Goal: Check status: Check status

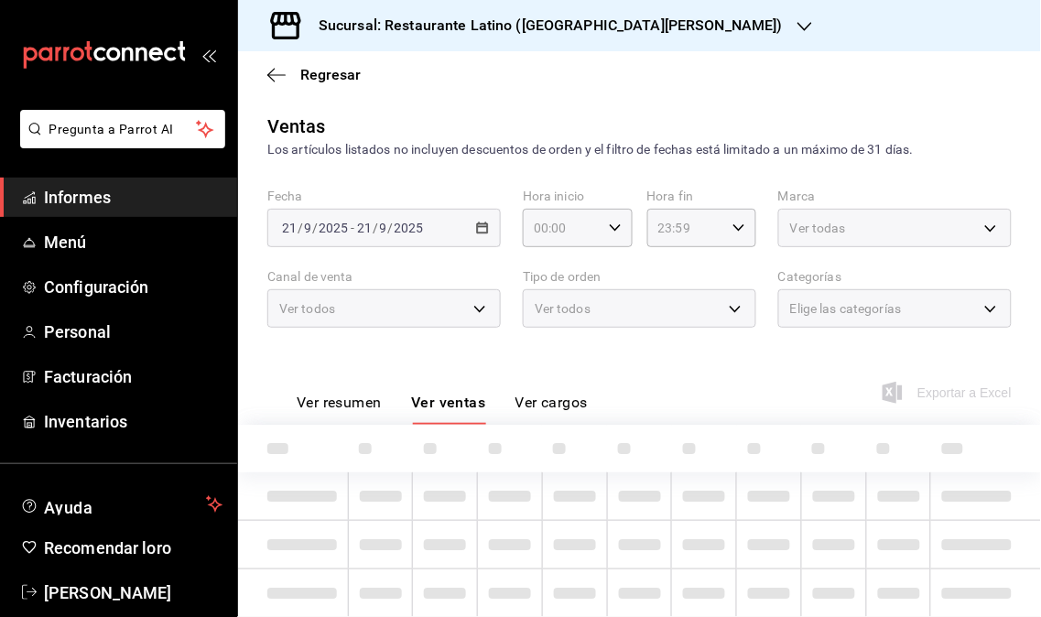
click at [113, 201] on span "Informes" at bounding box center [133, 197] width 178 height 25
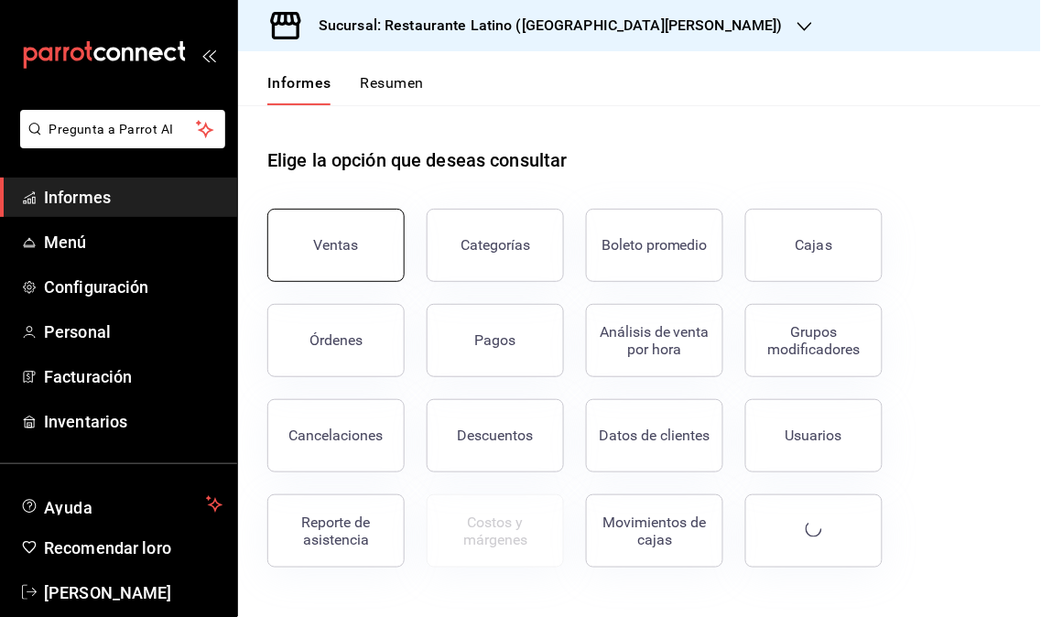
click at [313, 249] on button "Ventas" at bounding box center [335, 245] width 137 height 73
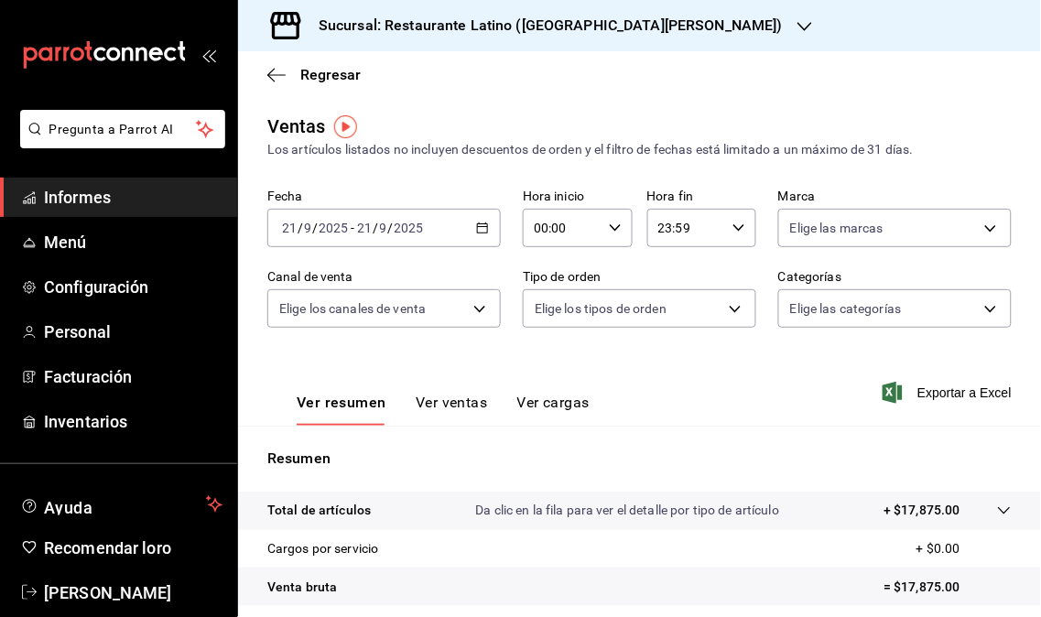
click at [662, 27] on div "Sucursal: Restaurante Latino ([GEOGRAPHIC_DATA][PERSON_NAME])" at bounding box center [536, 25] width 566 height 51
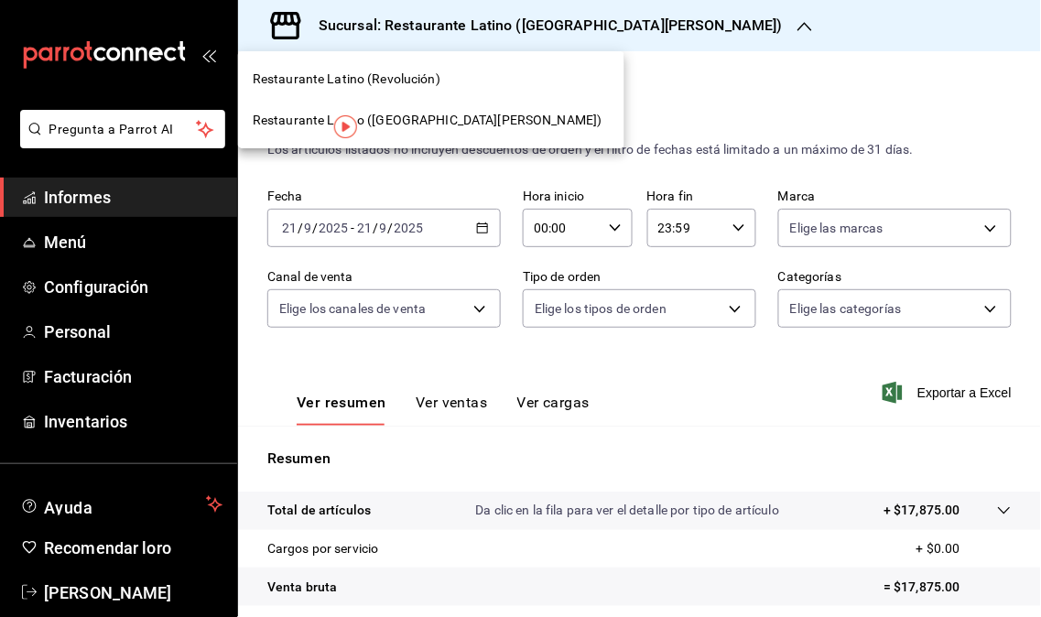
click at [396, 75] on font "Restaurante Latino (Revolución)" at bounding box center [347, 78] width 188 height 15
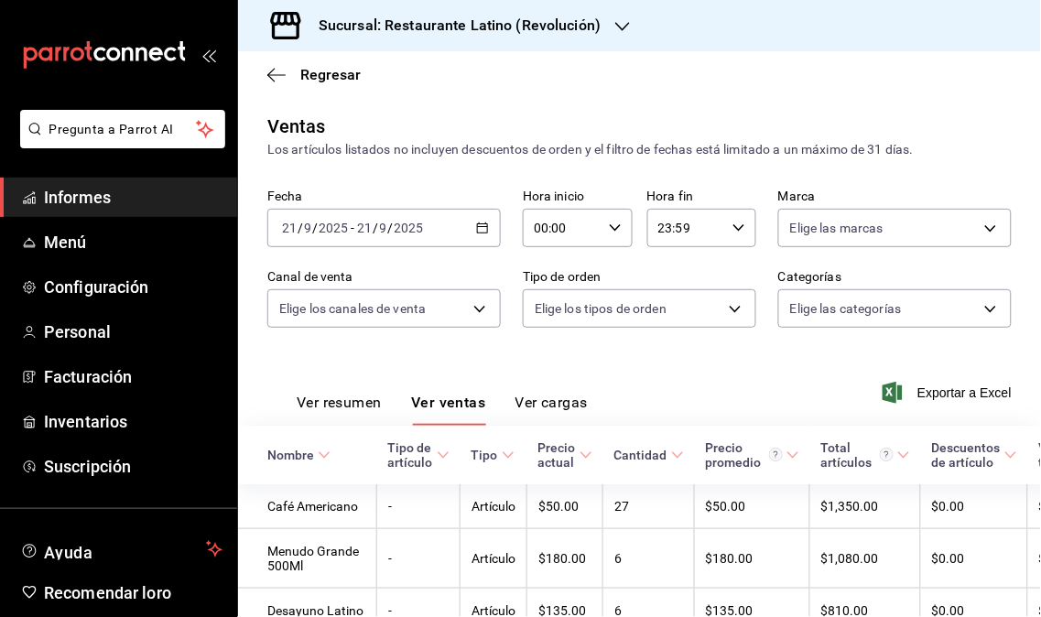
click at [92, 179] on link "Informes" at bounding box center [118, 197] width 237 height 39
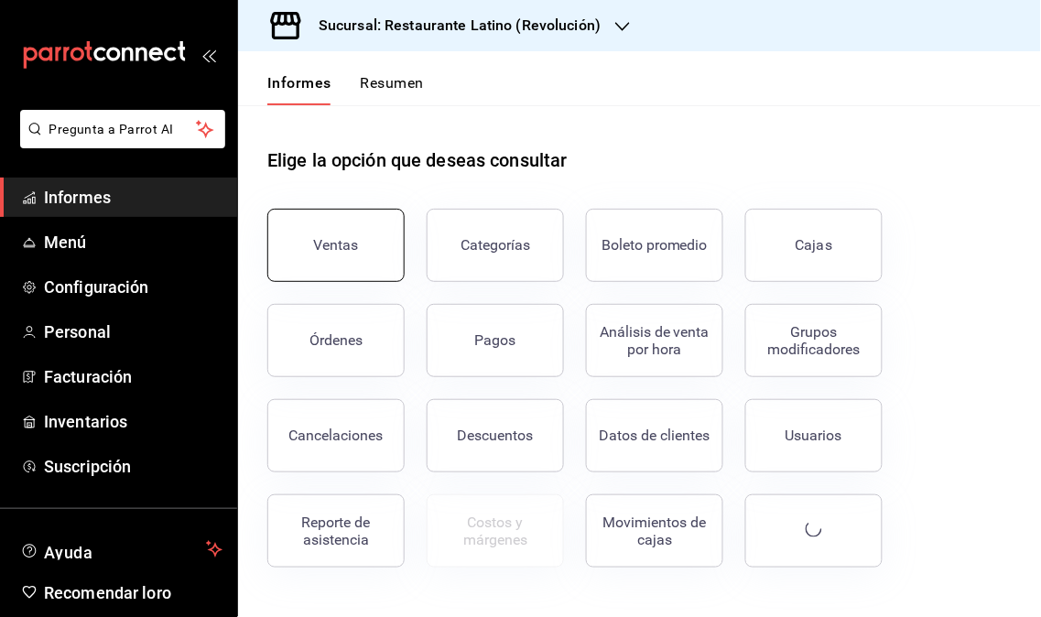
click at [331, 248] on font "Ventas" at bounding box center [336, 244] width 45 height 17
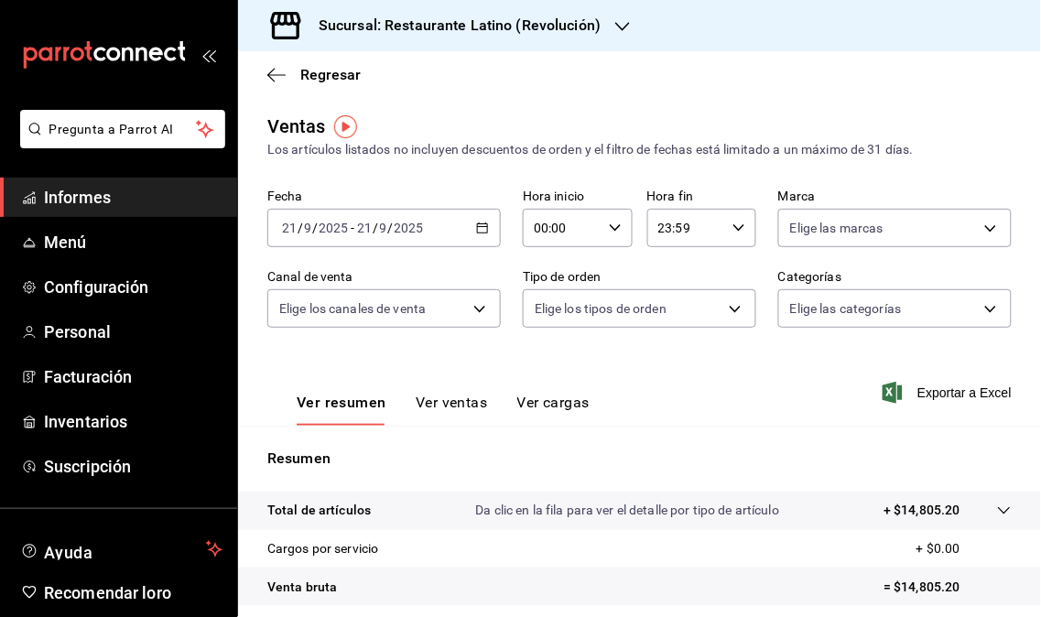
click at [597, 42] on div "Sucursal: Restaurante Latino (Revolución)" at bounding box center [445, 25] width 384 height 51
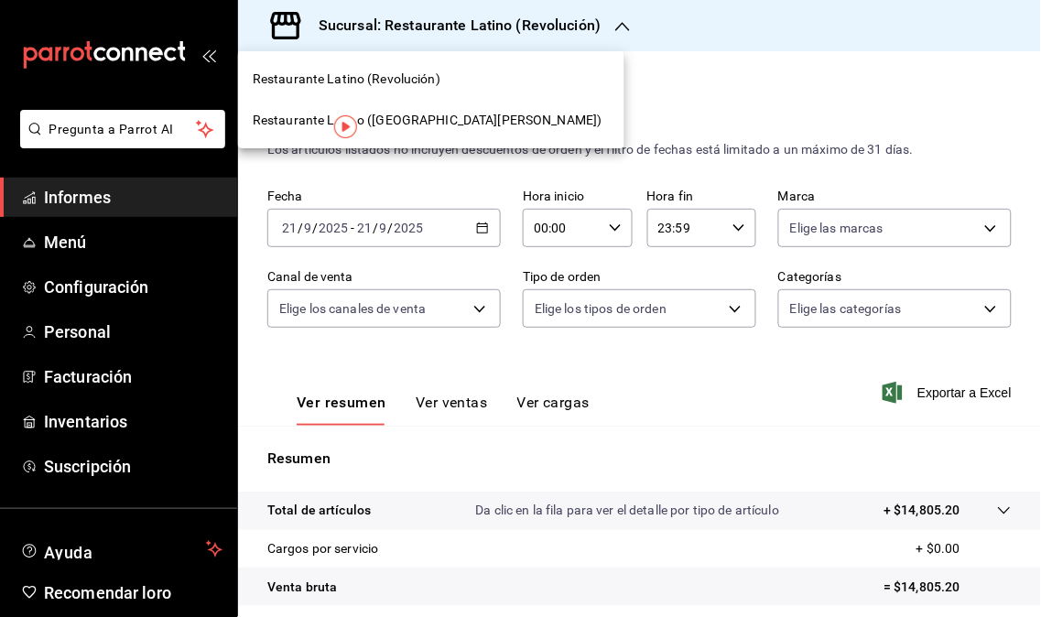
click at [465, 126] on span "Restaurante Latino ([GEOGRAPHIC_DATA][PERSON_NAME])" at bounding box center [428, 120] width 350 height 19
